Goal: Information Seeking & Learning: Check status

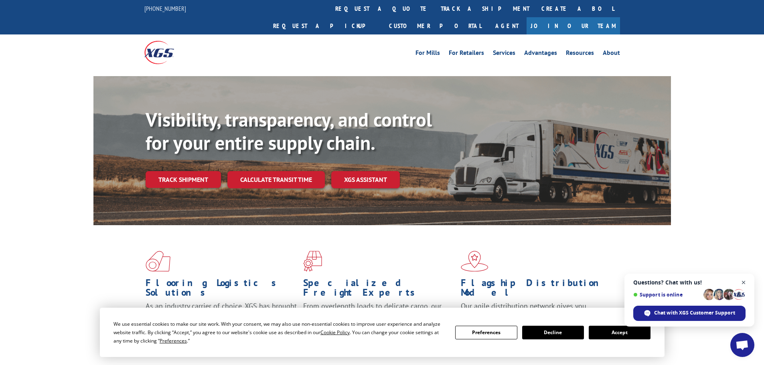
click at [747, 282] on span "Close chat" at bounding box center [744, 283] width 10 height 10
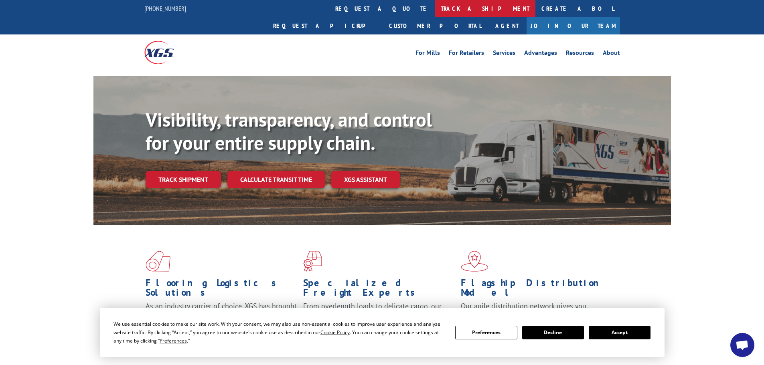
click at [435, 12] on link "track a shipment" at bounding box center [485, 8] width 101 height 17
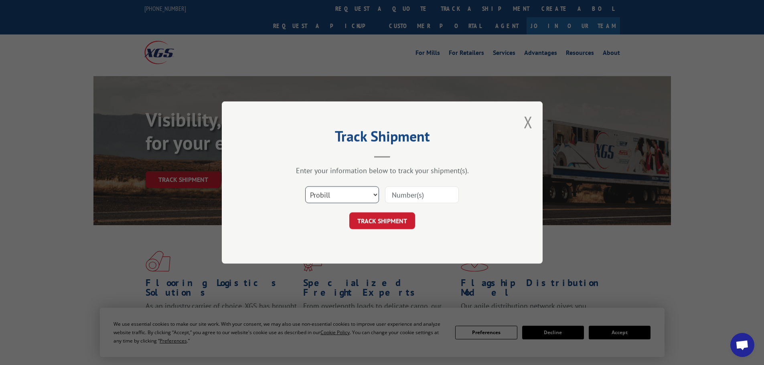
click at [349, 198] on select "Select category... Probill BOL PO" at bounding box center [342, 194] width 74 height 17
select select "bol"
click at [305, 186] on select "Select category... Probill BOL PO" at bounding box center [342, 194] width 74 height 17
click at [402, 194] on input at bounding box center [422, 194] width 74 height 17
paste input "7090988"
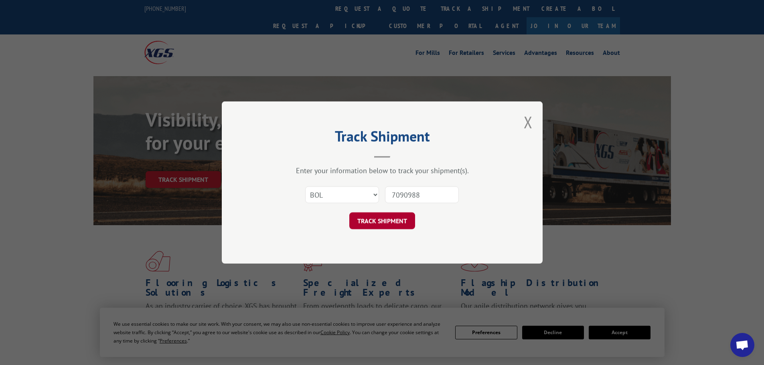
type input "7090988"
click at [387, 217] on button "TRACK SHIPMENT" at bounding box center [382, 220] width 66 height 17
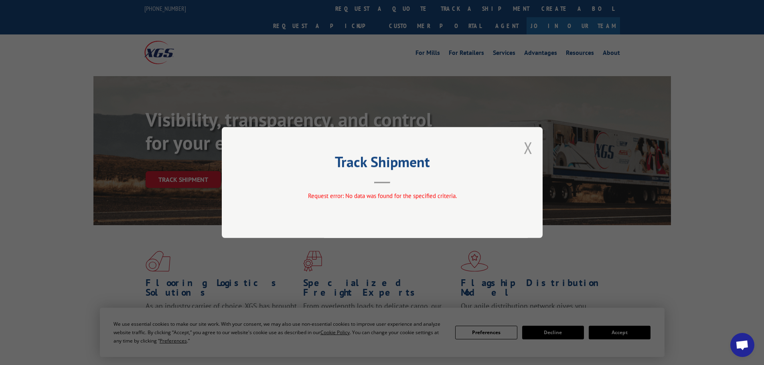
click at [528, 150] on button "Close modal" at bounding box center [528, 147] width 9 height 21
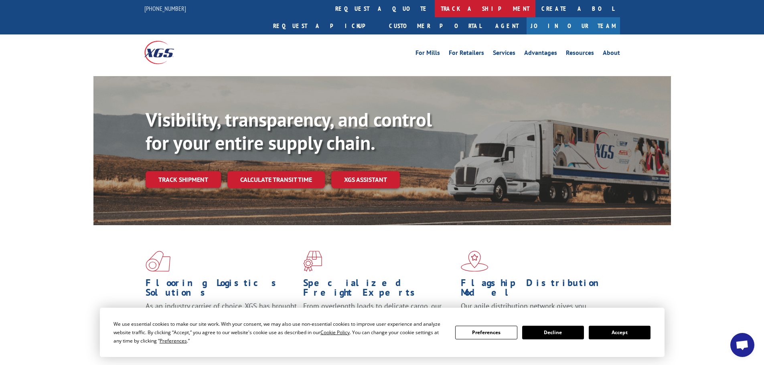
click at [435, 8] on link "track a shipment" at bounding box center [485, 8] width 101 height 17
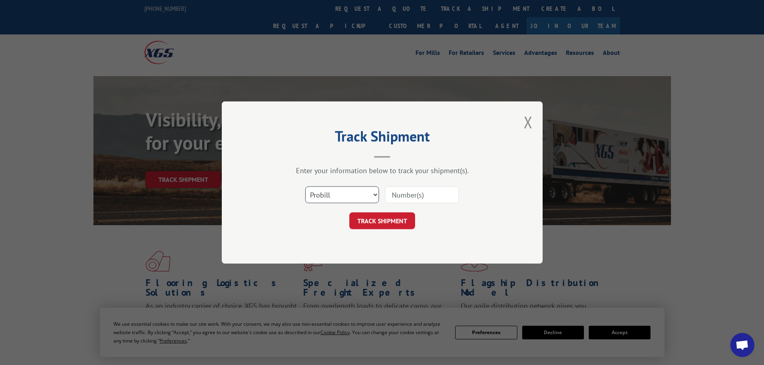
click at [369, 195] on select "Select category... Probill BOL PO" at bounding box center [342, 194] width 74 height 17
click at [305, 186] on select "Select category... Probill BOL PO" at bounding box center [342, 194] width 74 height 17
click at [405, 202] on input at bounding box center [422, 194] width 74 height 17
paste input "17640932"
type input "17640932"
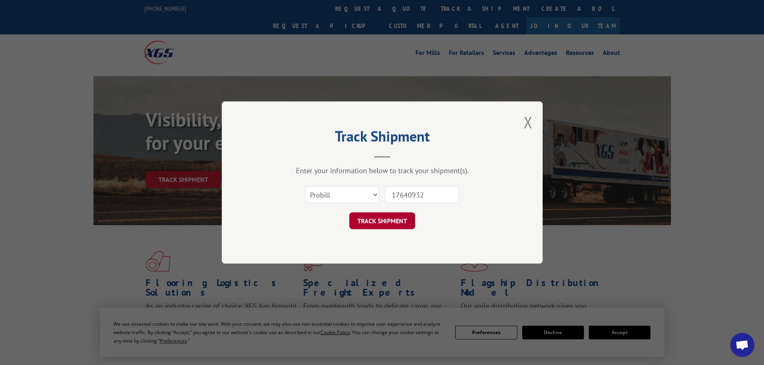
click at [388, 225] on button "TRACK SHIPMENT" at bounding box center [382, 220] width 66 height 17
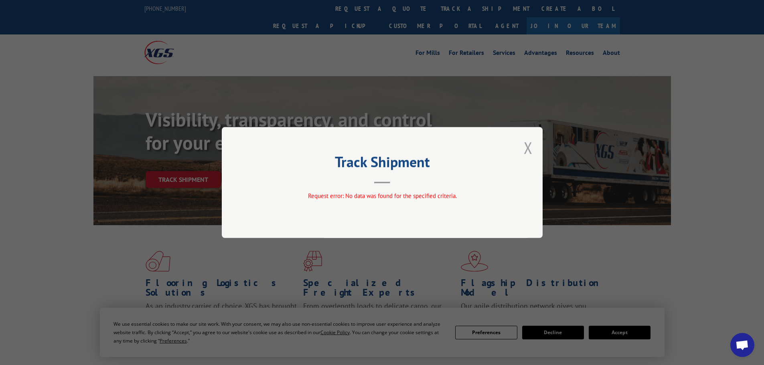
click at [532, 142] on button "Close modal" at bounding box center [528, 147] width 9 height 21
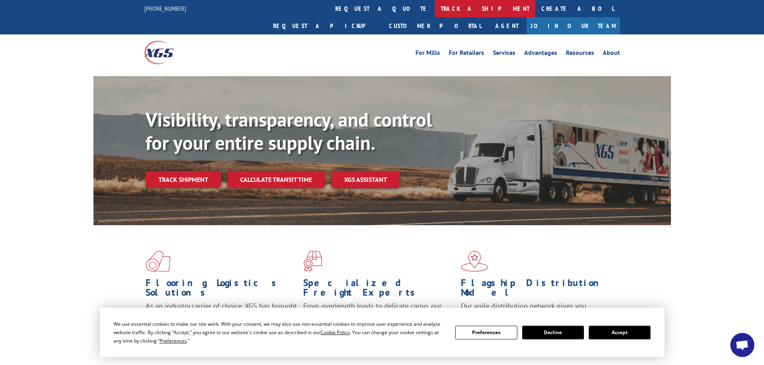
click at [435, 8] on link "track a shipment" at bounding box center [485, 8] width 101 height 17
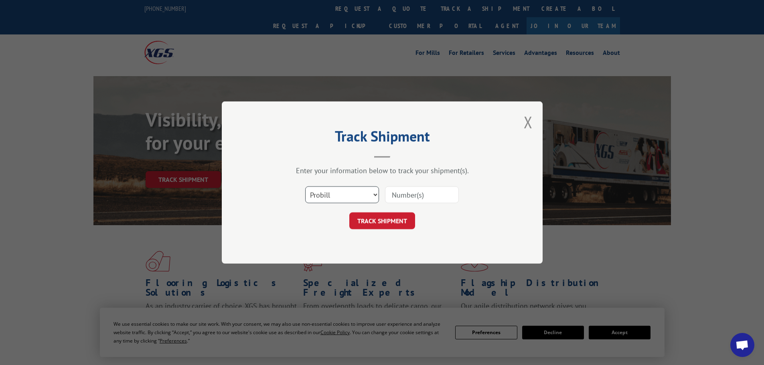
click at [348, 192] on select "Select category... Probill BOL PO" at bounding box center [342, 194] width 74 height 17
select select "po"
click at [305, 186] on select "Select category... Probill BOL PO" at bounding box center [342, 194] width 74 height 17
click at [431, 173] on div "Enter your information below to track your shipment(s)." at bounding box center [382, 170] width 241 height 9
click at [415, 194] on input at bounding box center [422, 194] width 74 height 17
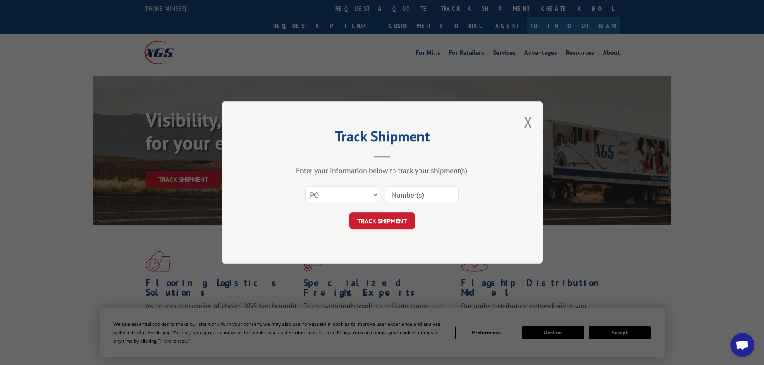
paste input "45514483"
type input "45514483"
click at [399, 219] on button "TRACK SHIPMENT" at bounding box center [382, 220] width 66 height 17
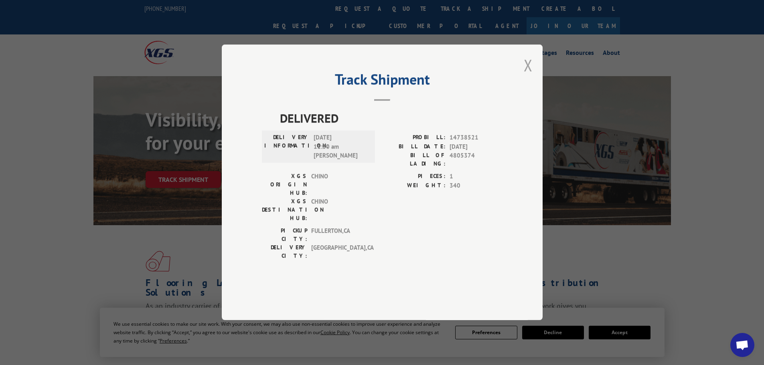
click at [525, 76] on button "Close modal" at bounding box center [528, 65] width 9 height 21
